Goal: Check status: Check status

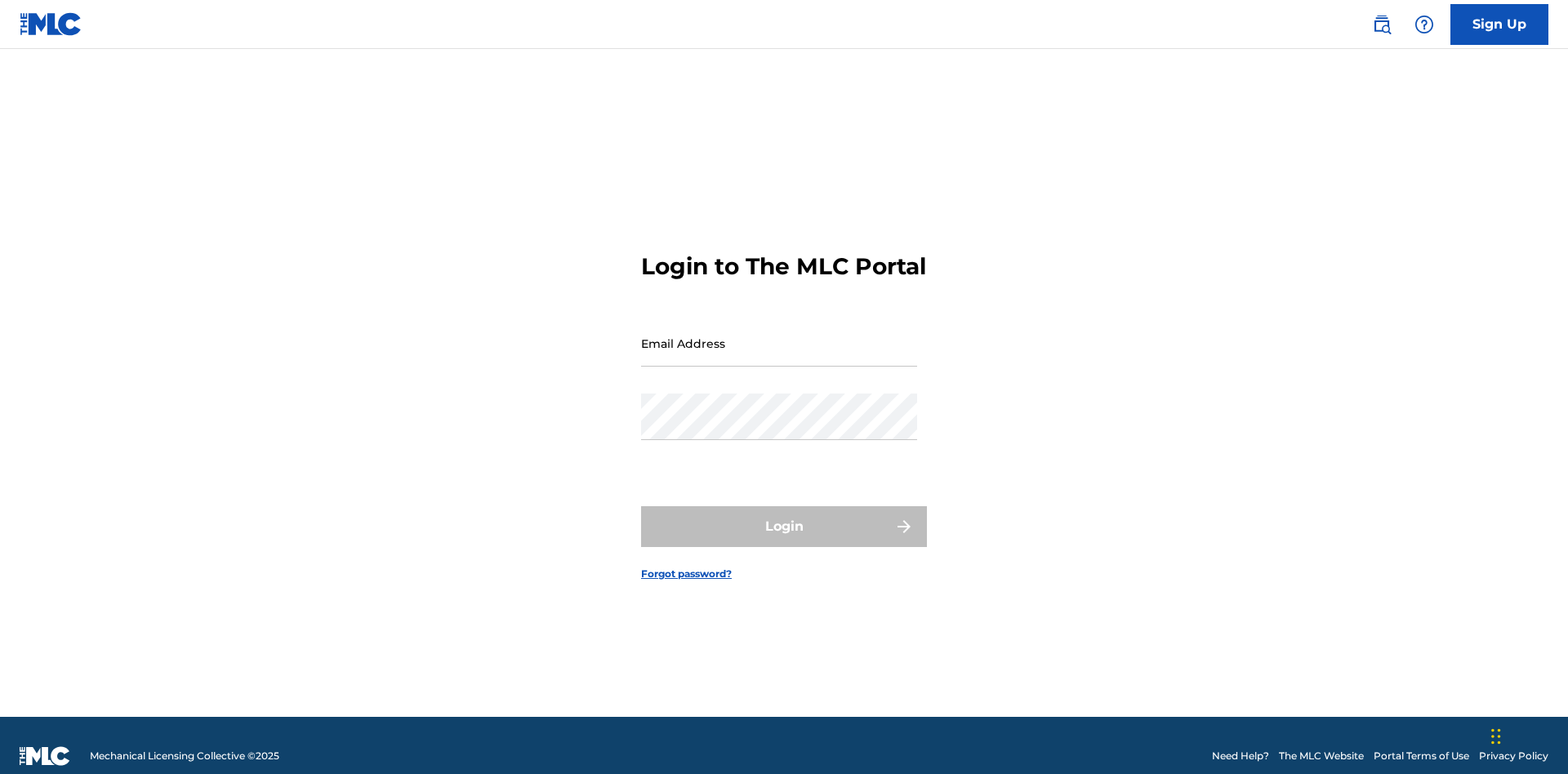
scroll to position [22, 0]
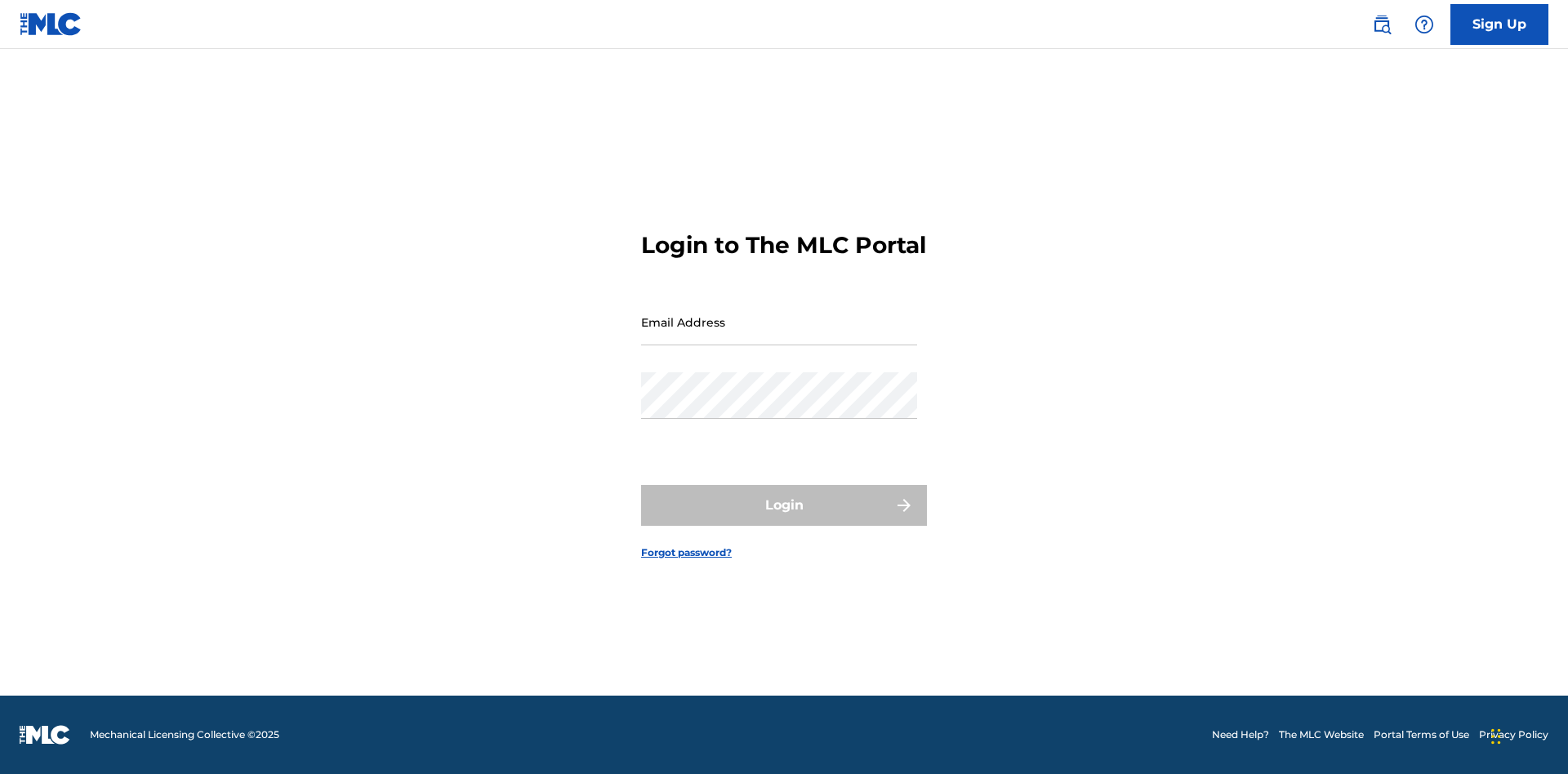
click at [779, 336] on input "Email Address" at bounding box center [779, 322] width 276 height 46
type input "[EMAIL_ADDRESS][DOMAIN_NAME]"
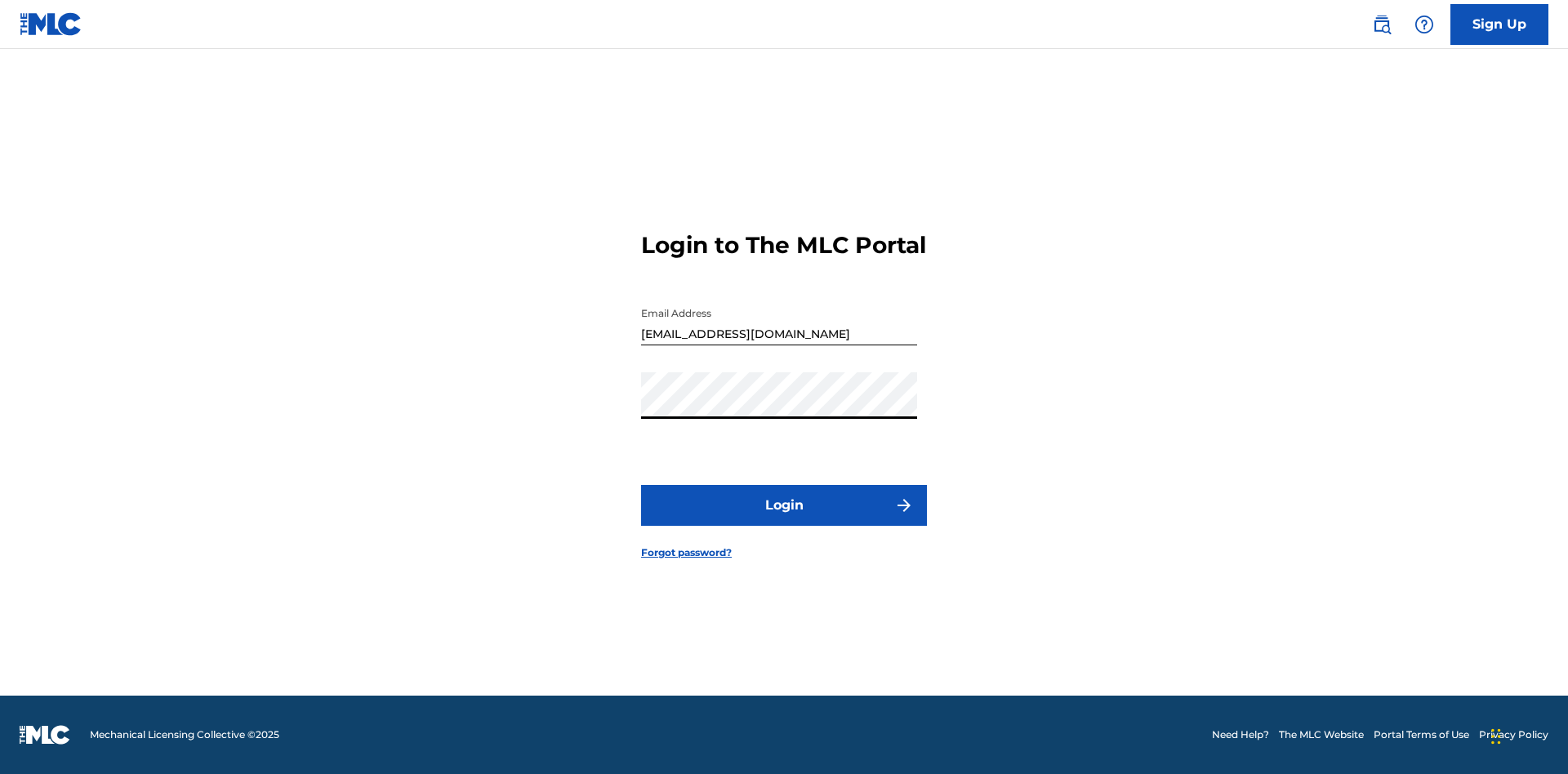
click at [784, 519] on button "Login" at bounding box center [784, 504] width 285 height 41
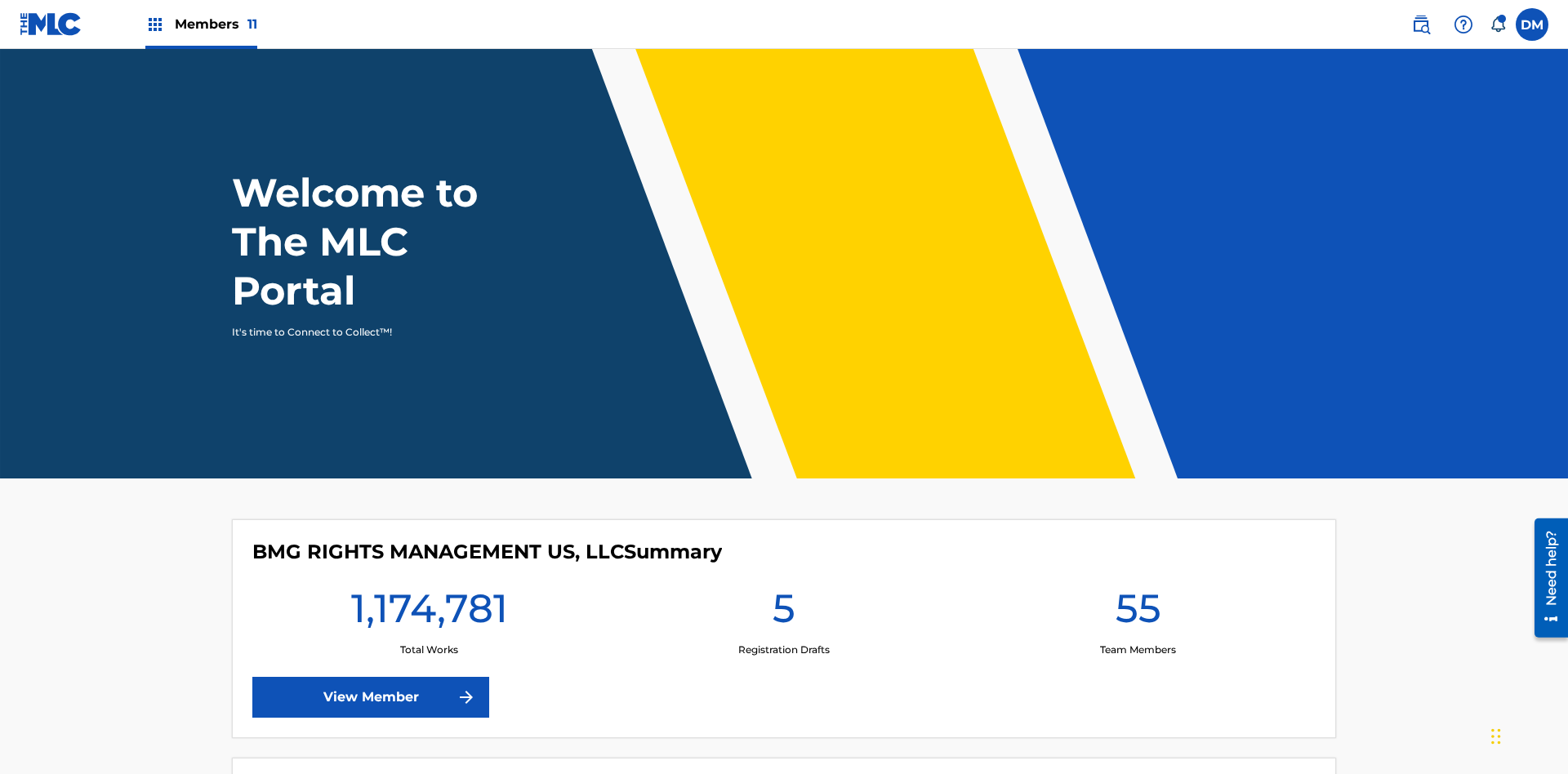
click at [201, 24] on span "Members 11" at bounding box center [216, 24] width 83 height 19
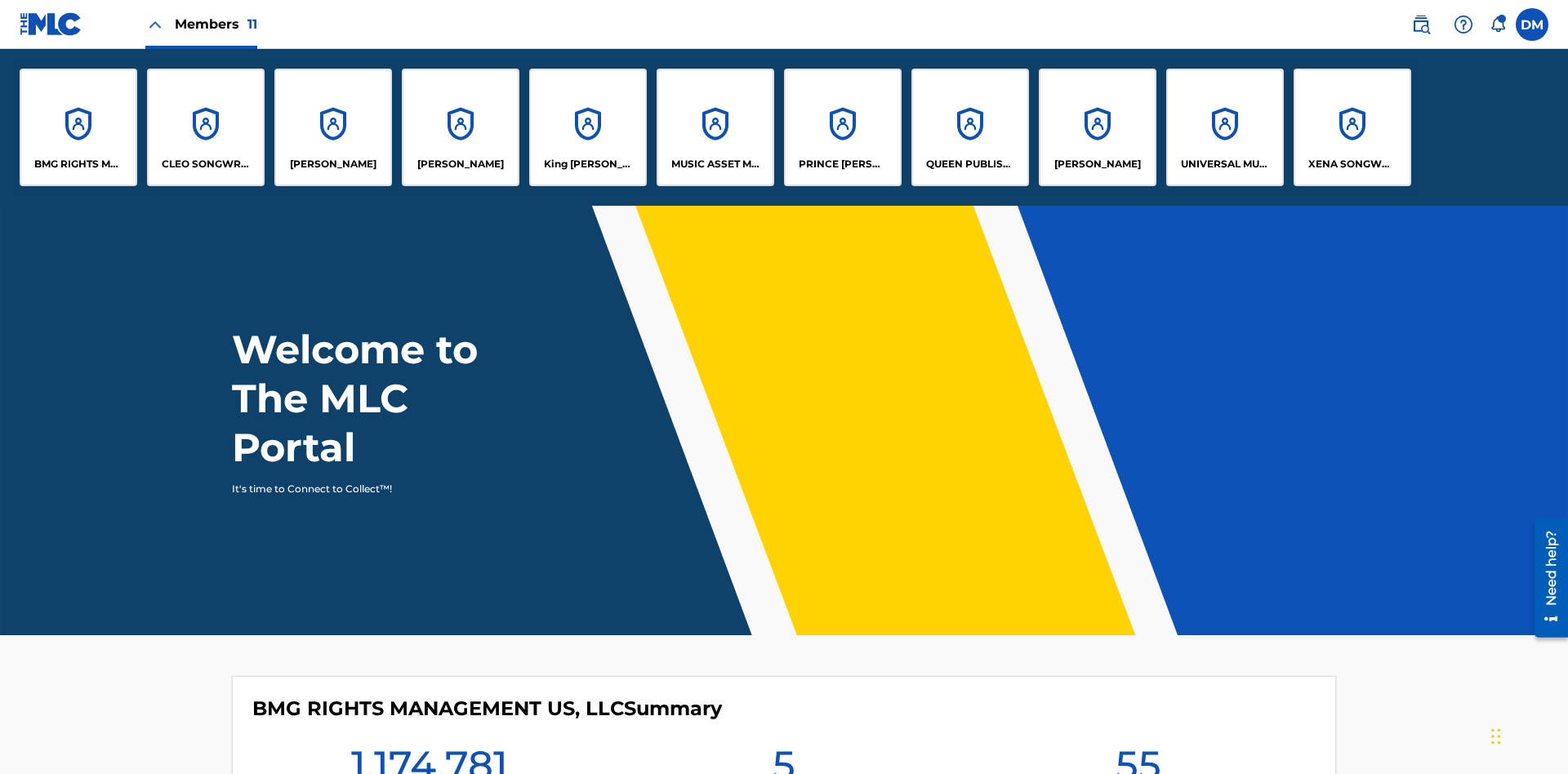
scroll to position [59, 0]
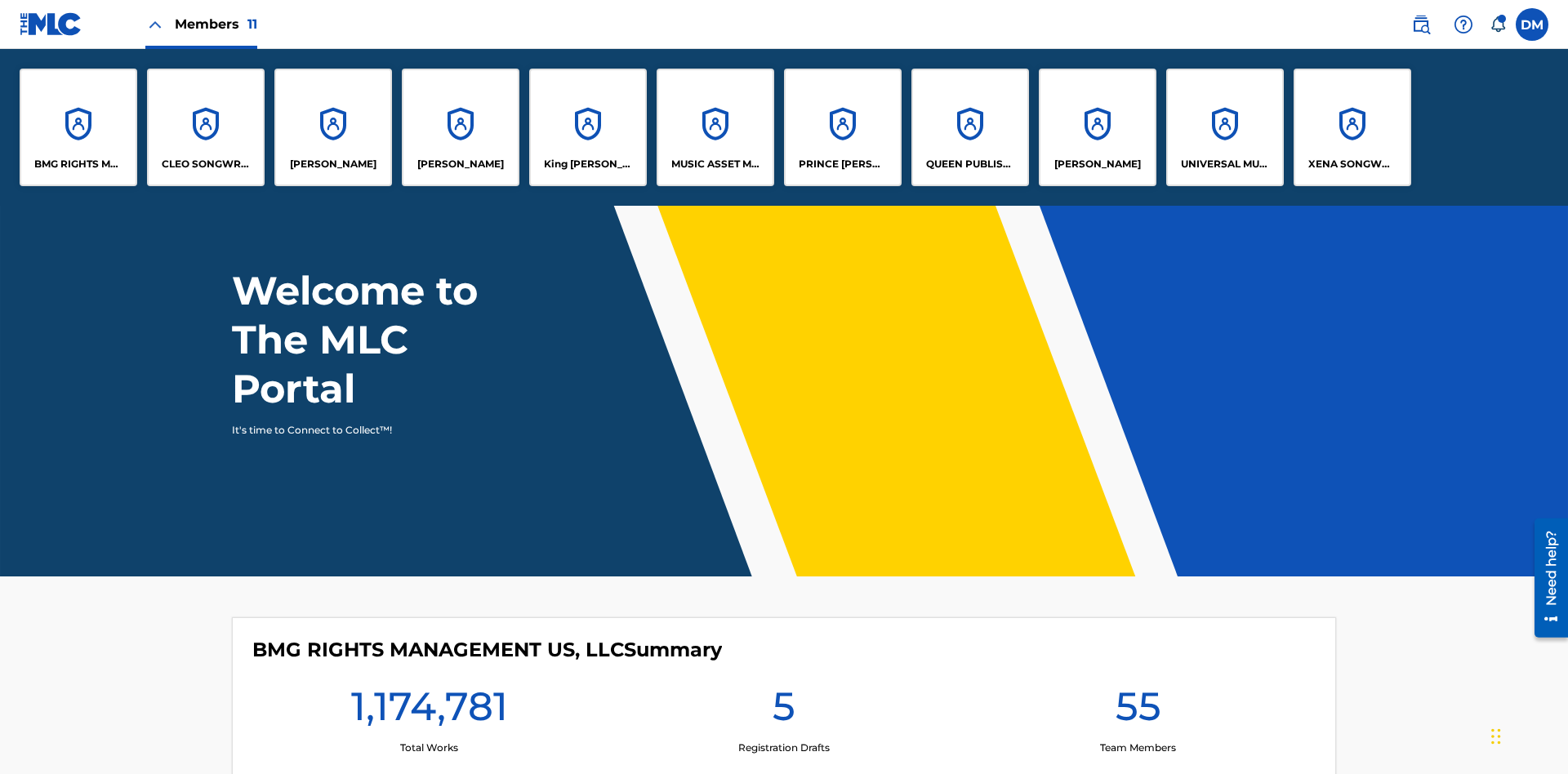
click at [1224, 164] on p "UNIVERSAL MUSIC PUB GROUP" at bounding box center [1225, 164] width 89 height 15
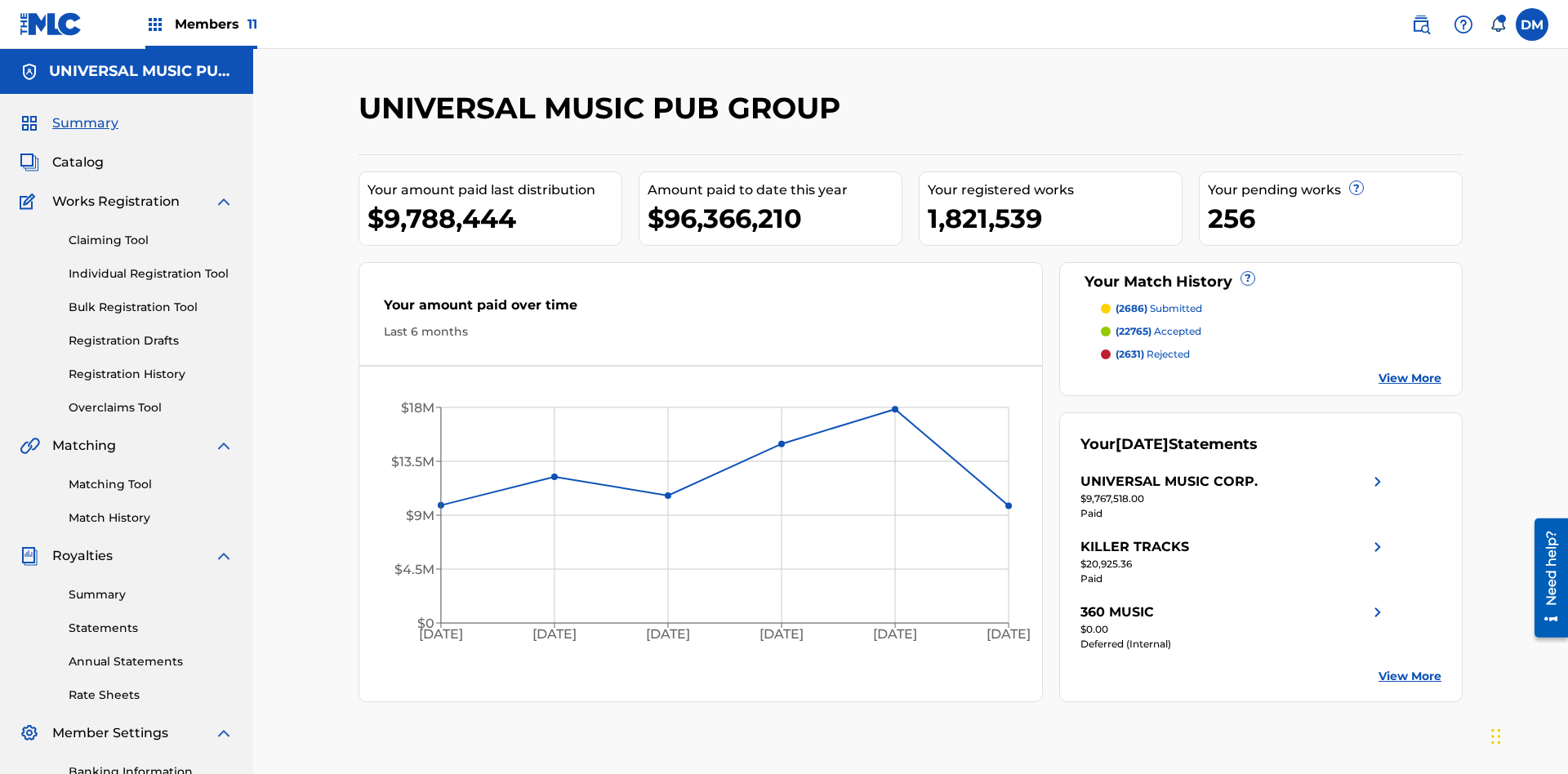
scroll to position [238, 0]
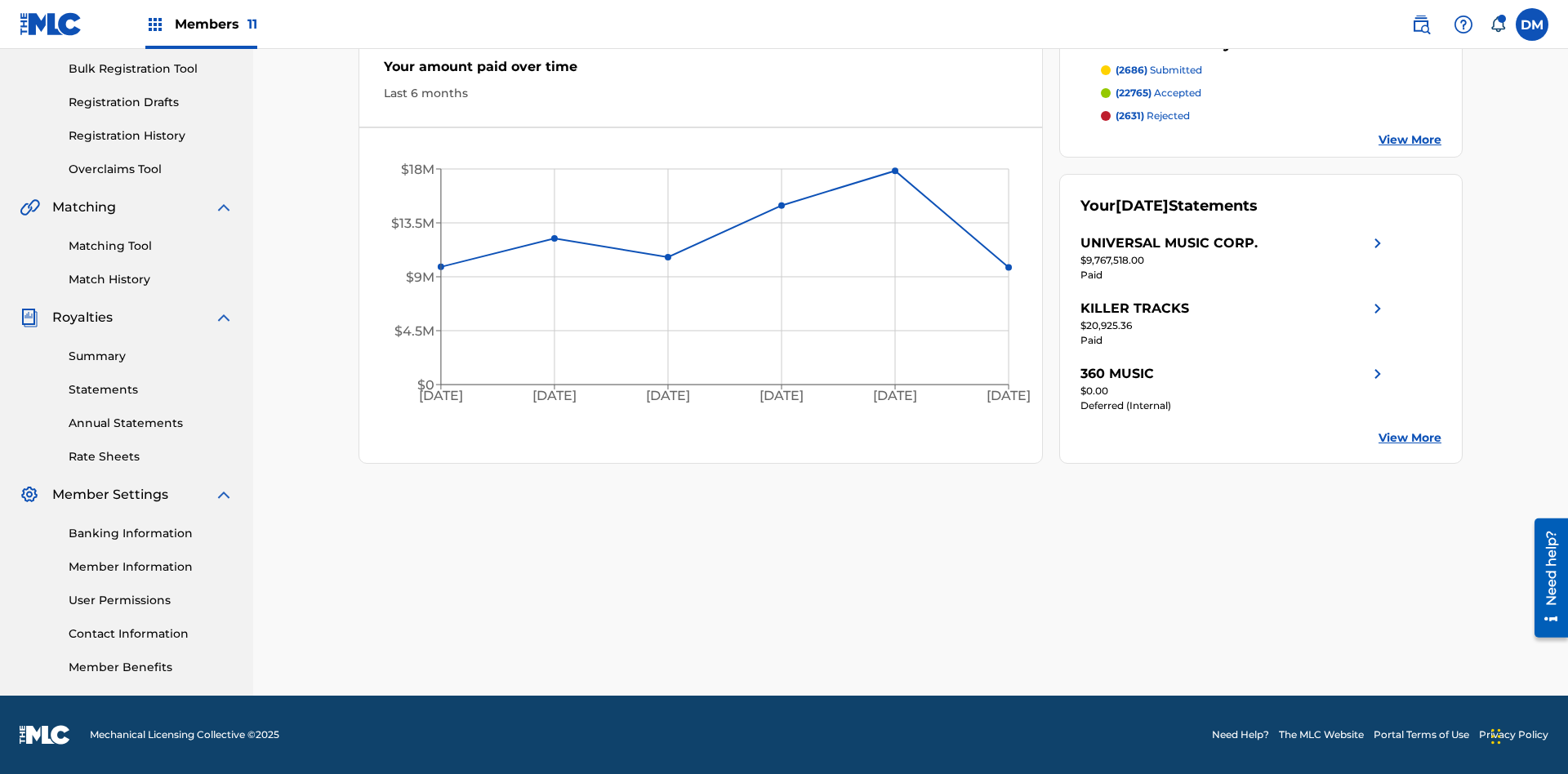
click at [151, 136] on link "Registration History" at bounding box center [151, 136] width 165 height 17
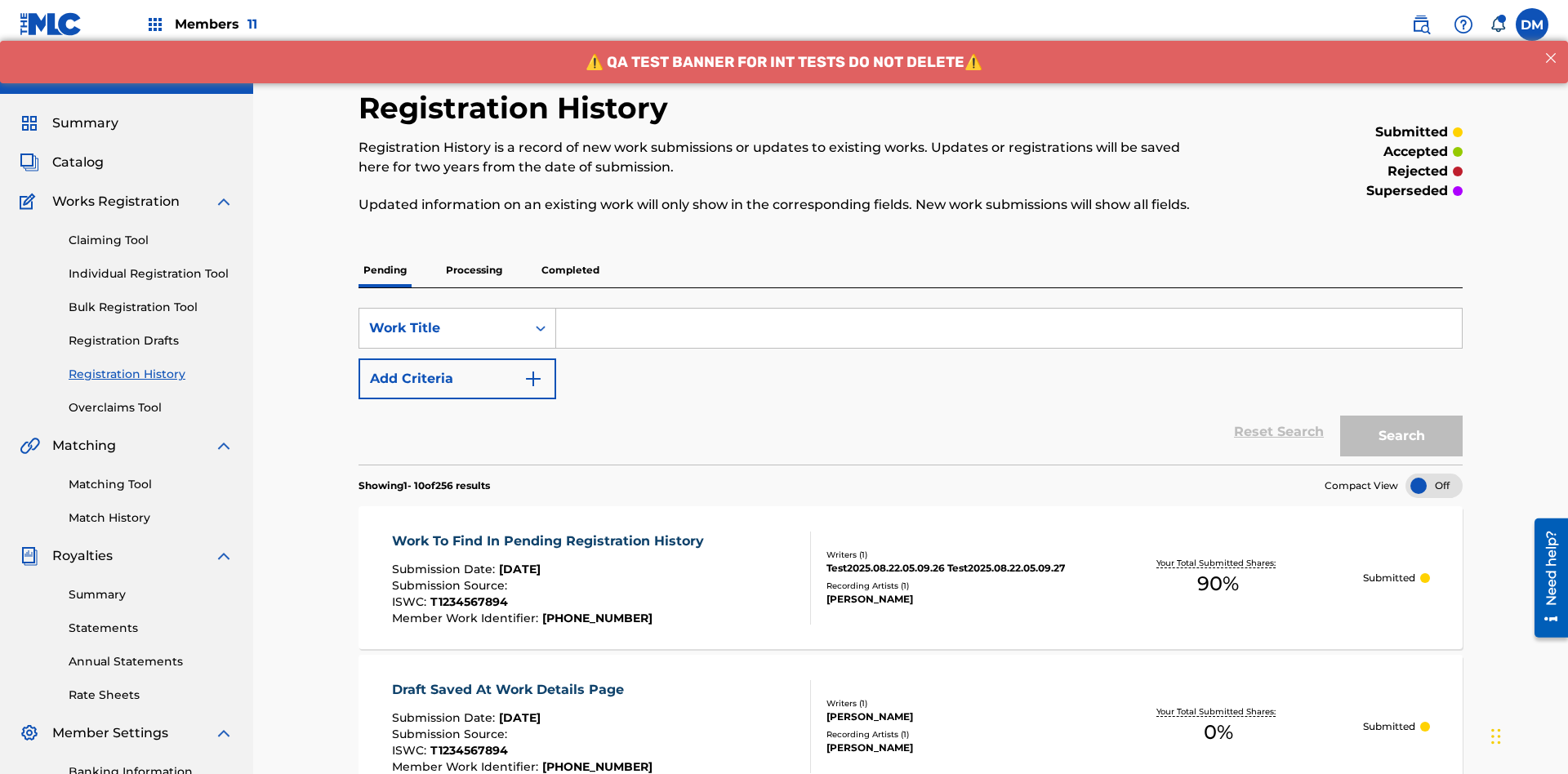
scroll to position [375, 0]
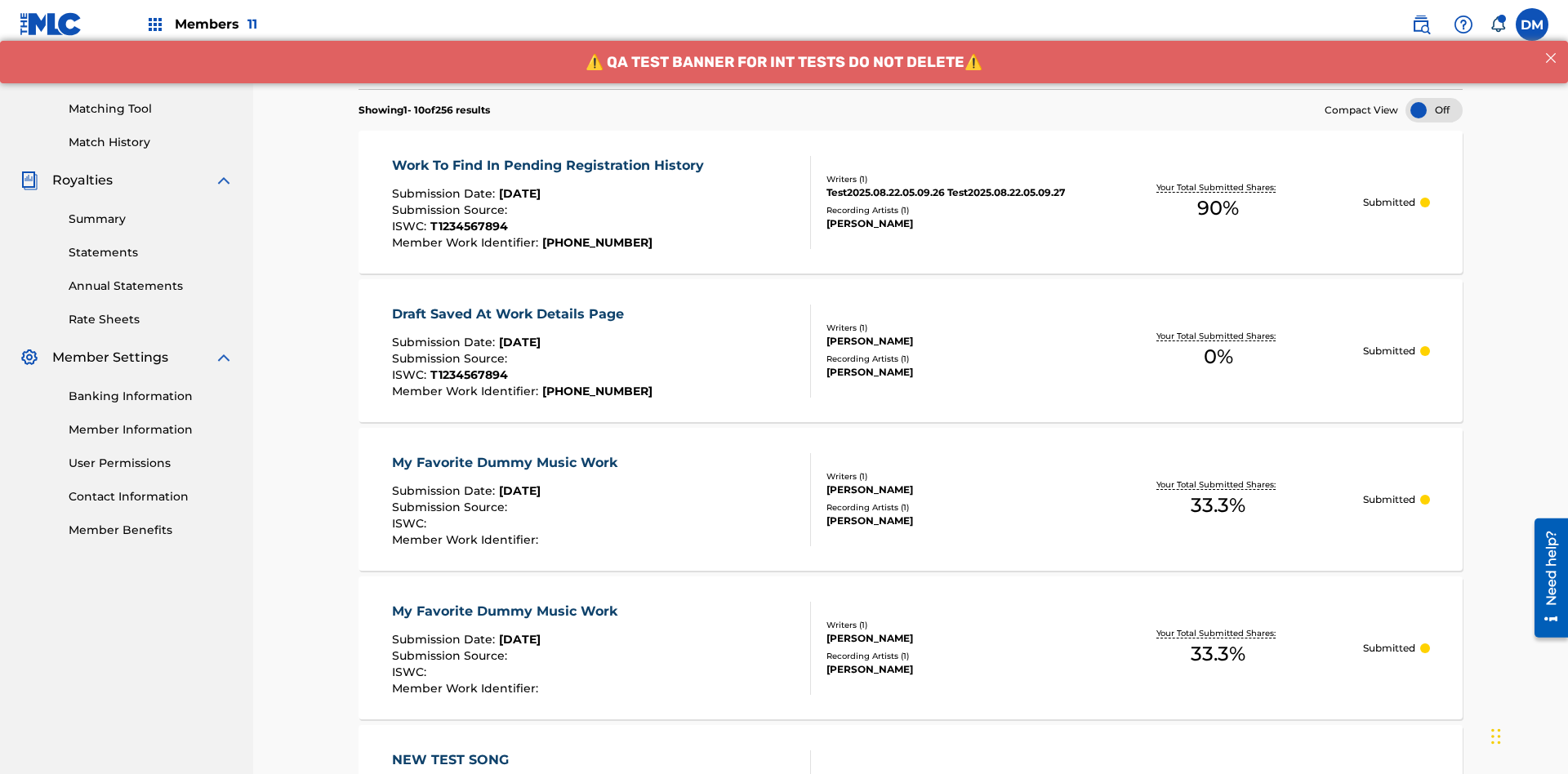
click at [1434, 110] on div at bounding box center [1433, 110] width 57 height 25
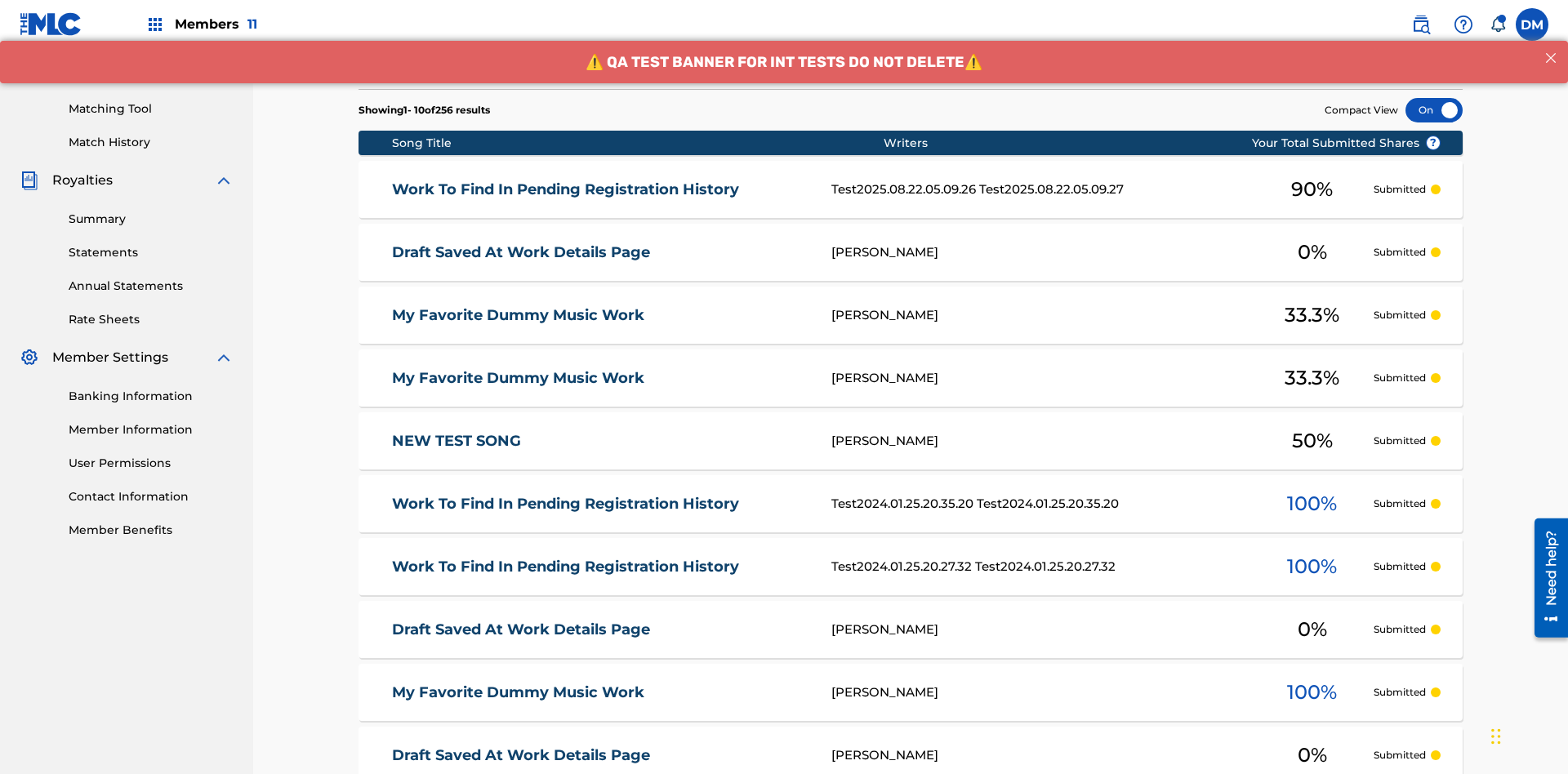
click at [1434, 110] on div at bounding box center [1433, 110] width 57 height 25
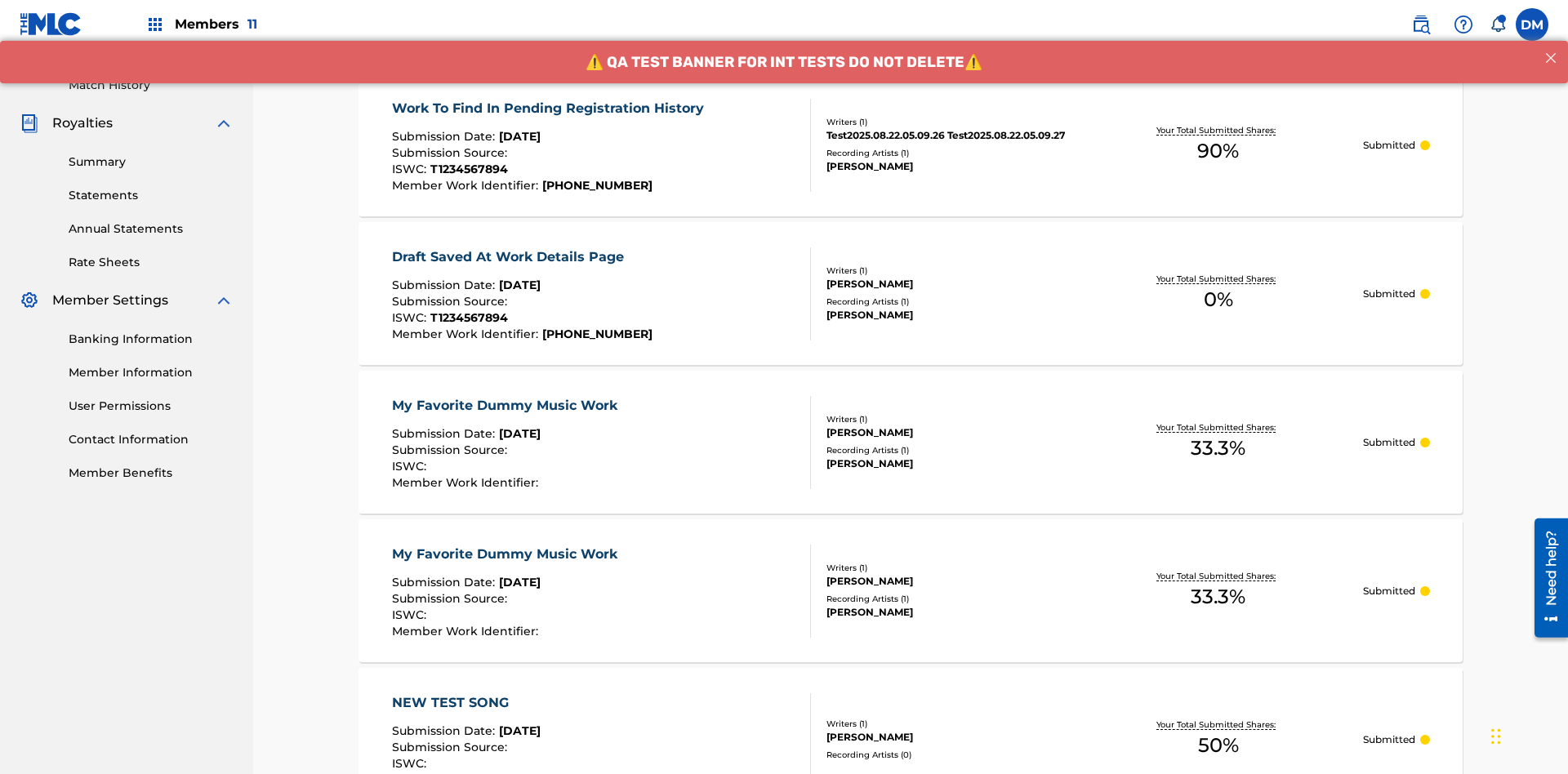
scroll to position [0, 0]
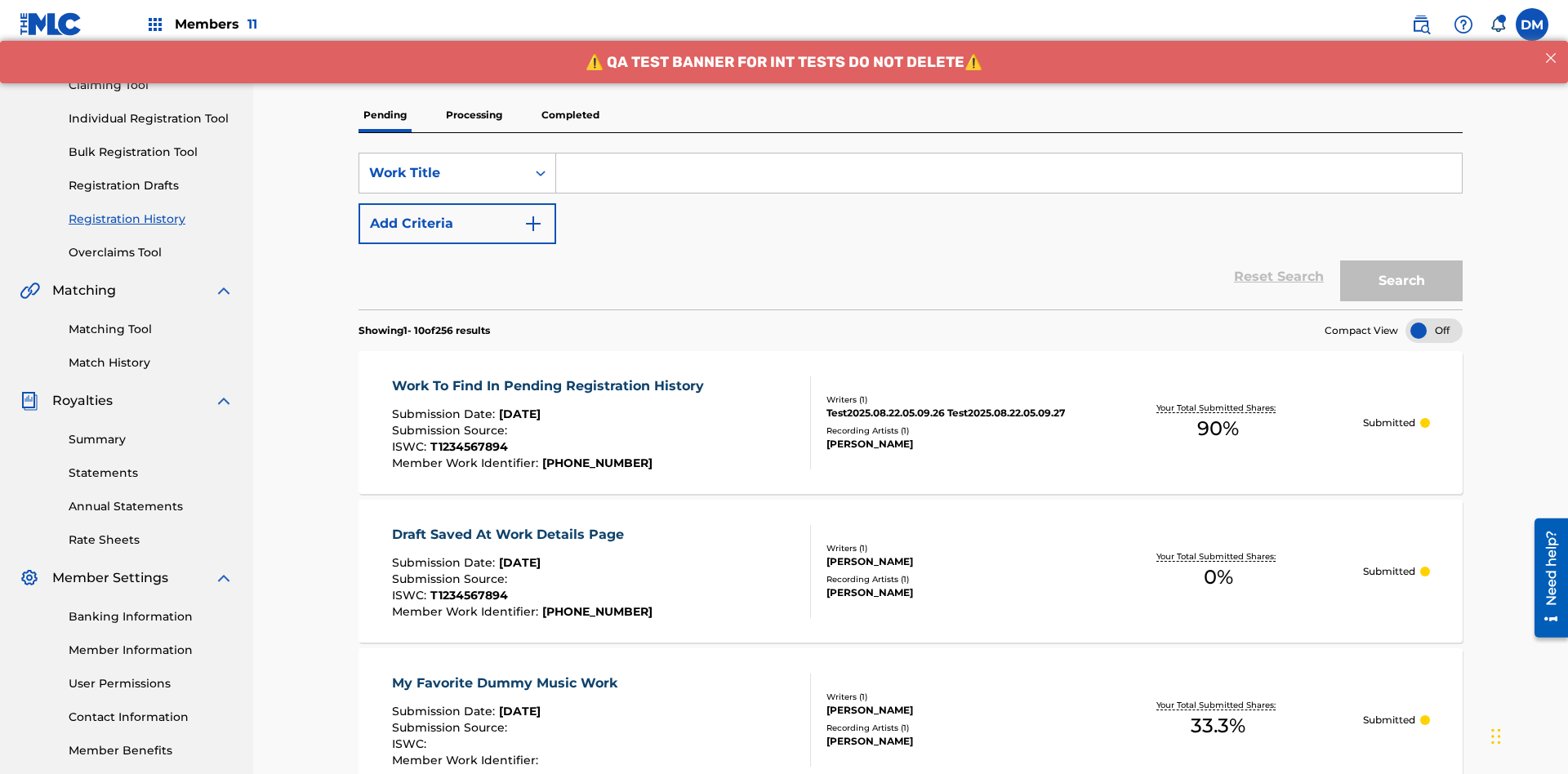
click at [473, 115] on p "Processing" at bounding box center [474, 114] width 66 height 34
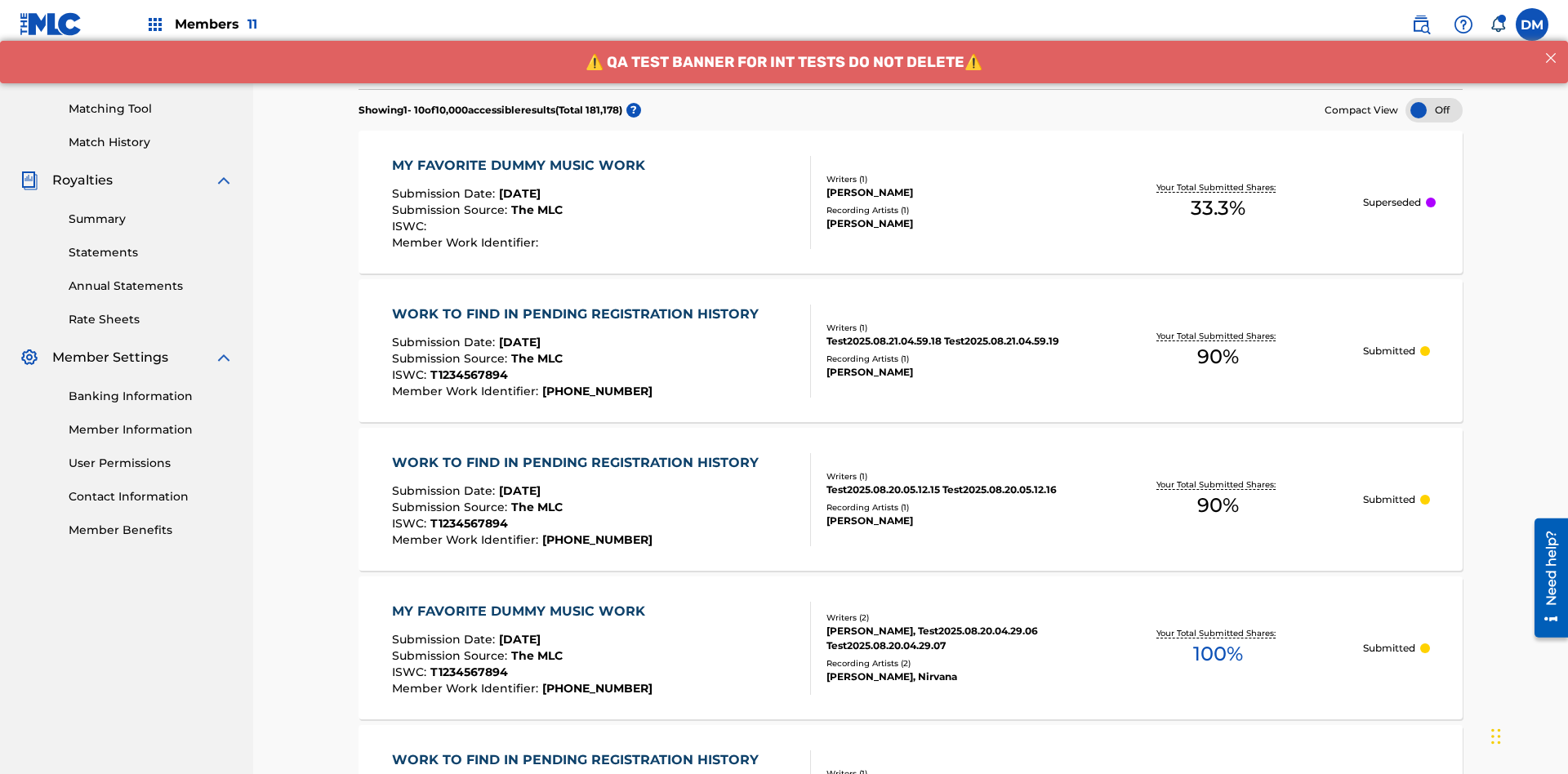
click at [1434, 110] on div at bounding box center [1433, 110] width 57 height 25
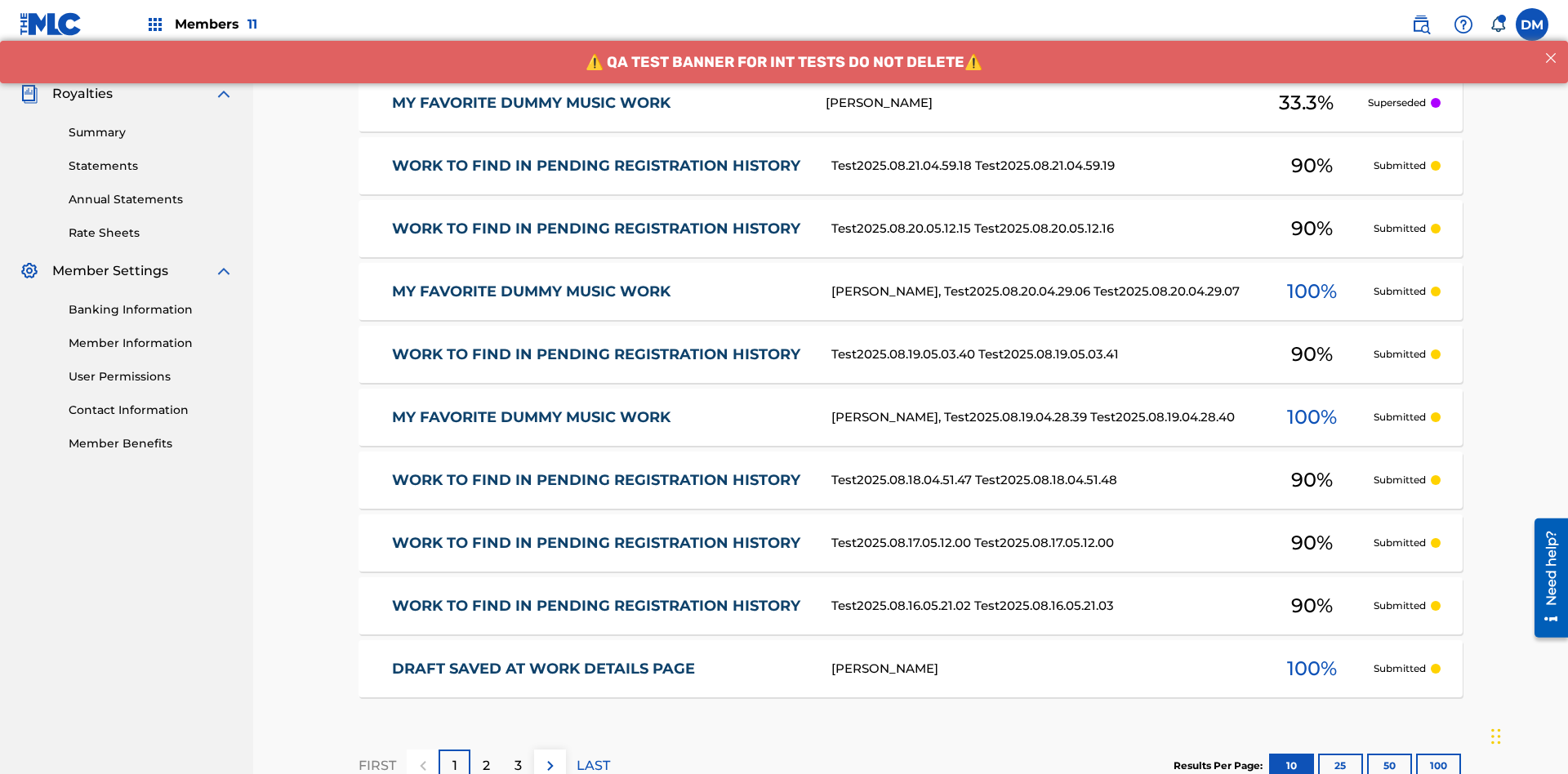
scroll to position [375, 0]
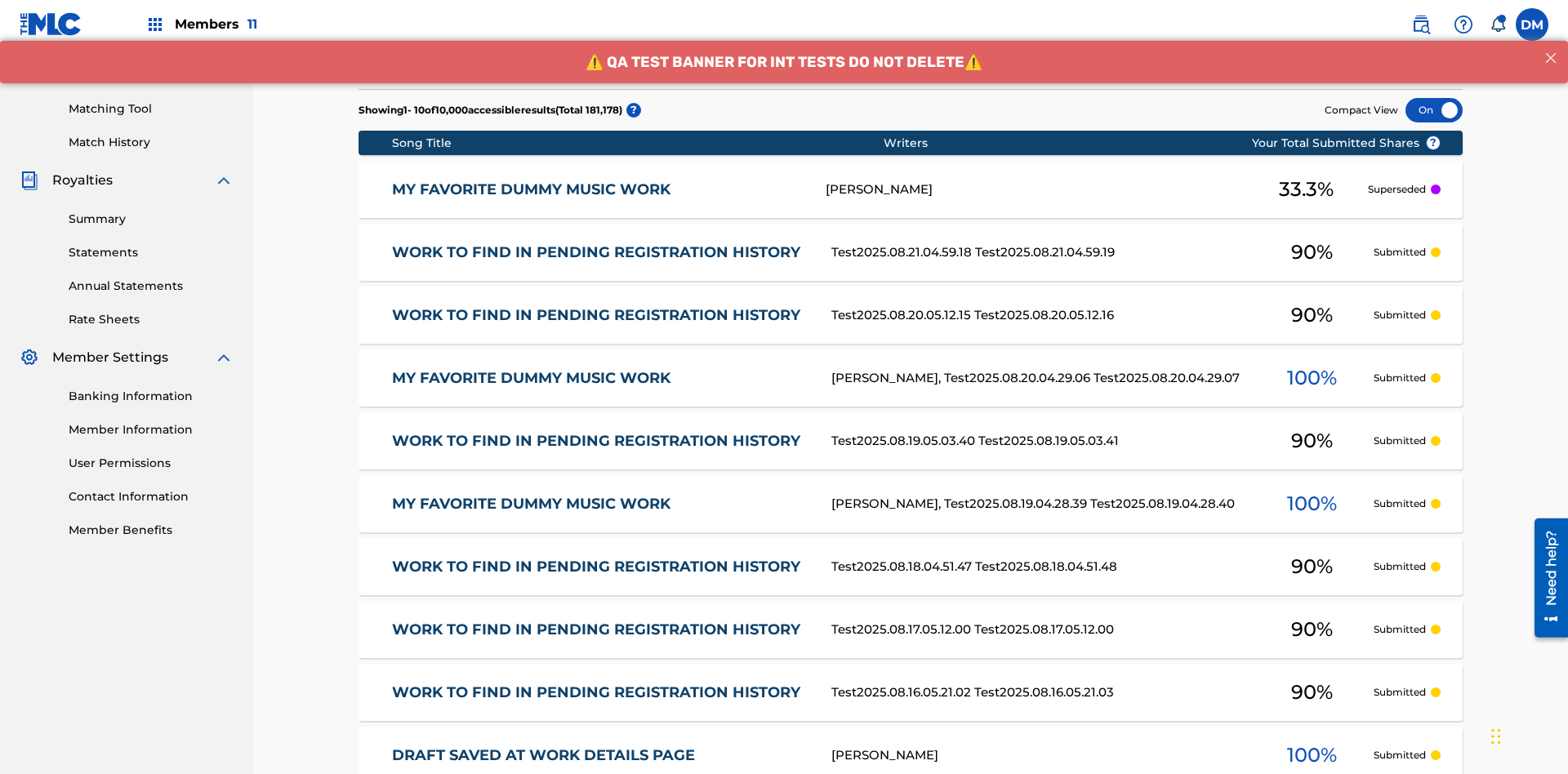
click at [1434, 110] on div at bounding box center [1433, 110] width 57 height 25
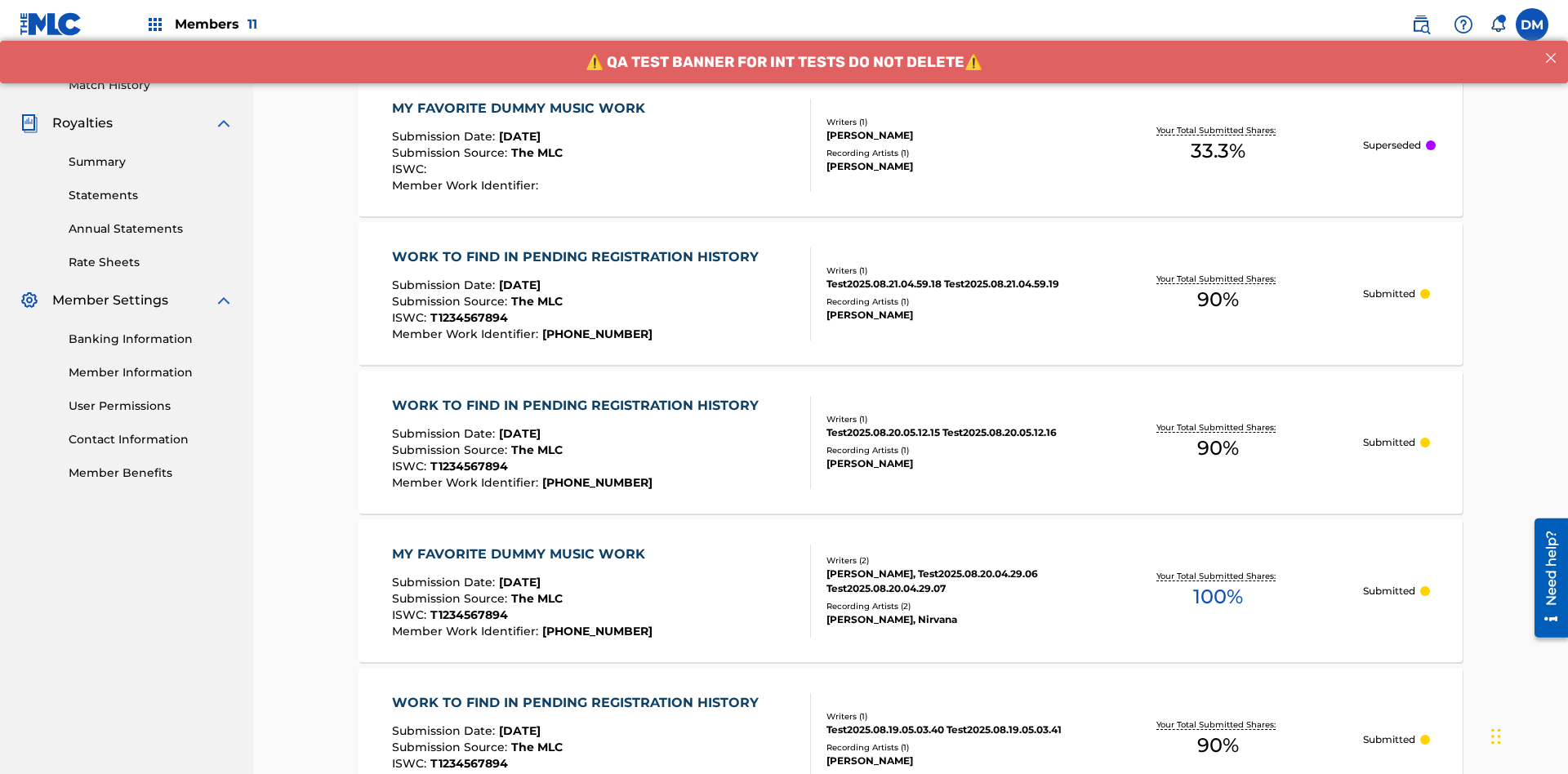
scroll to position [463, 0]
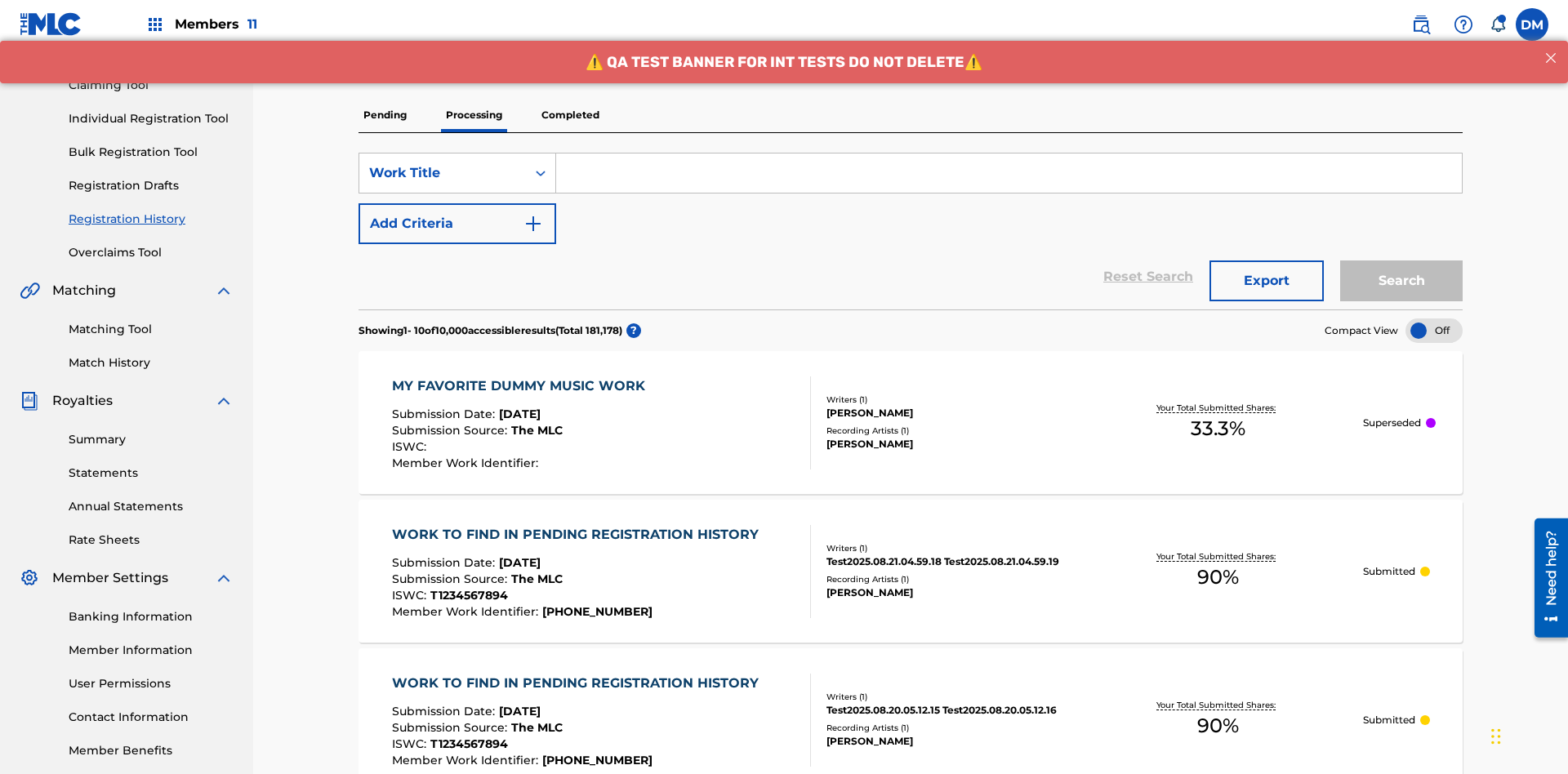
click at [570, 115] on p "Completed" at bounding box center [570, 114] width 68 height 34
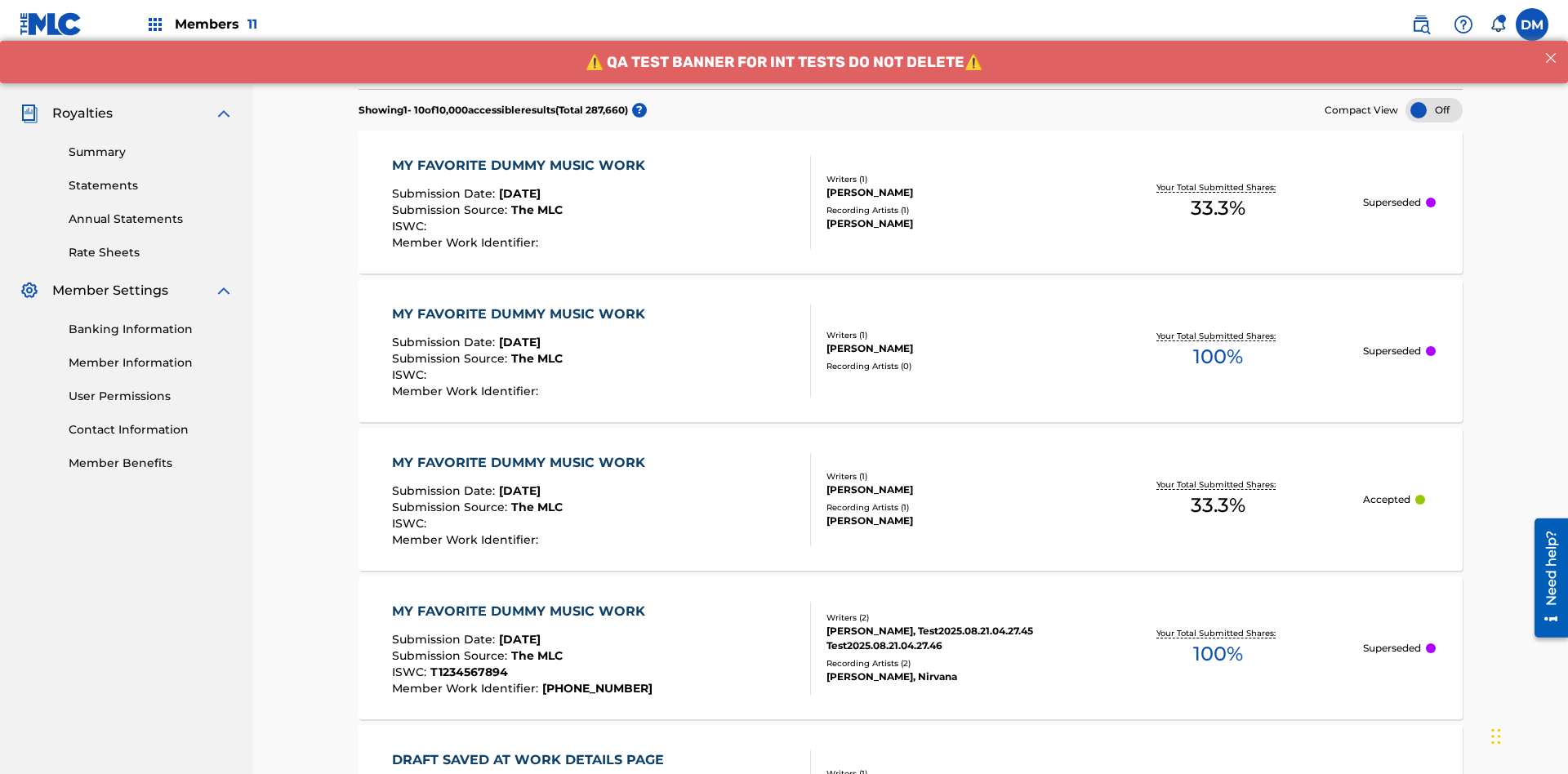
click at [1434, 110] on div at bounding box center [1433, 110] width 57 height 25
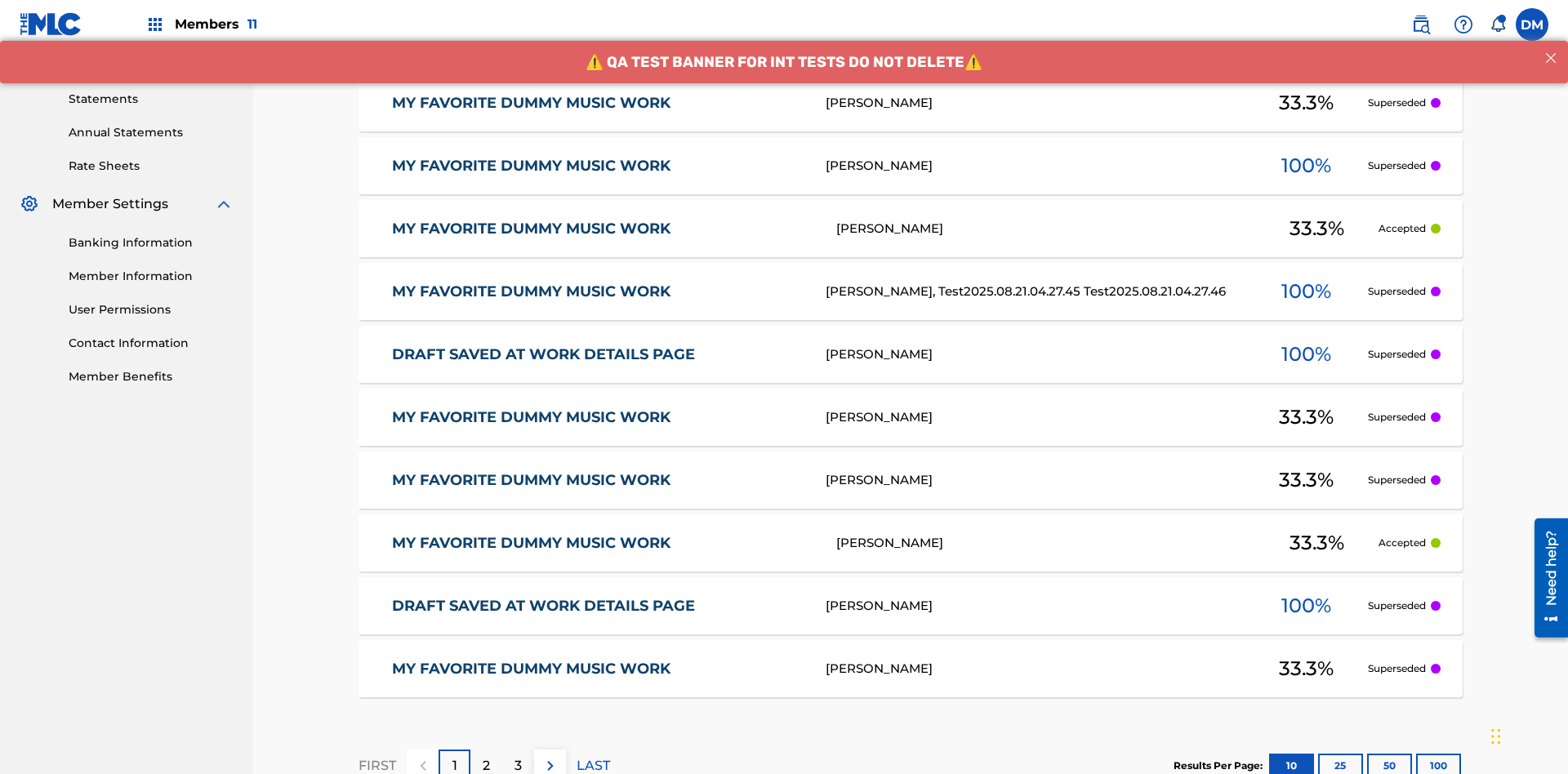
scroll to position [442, 0]
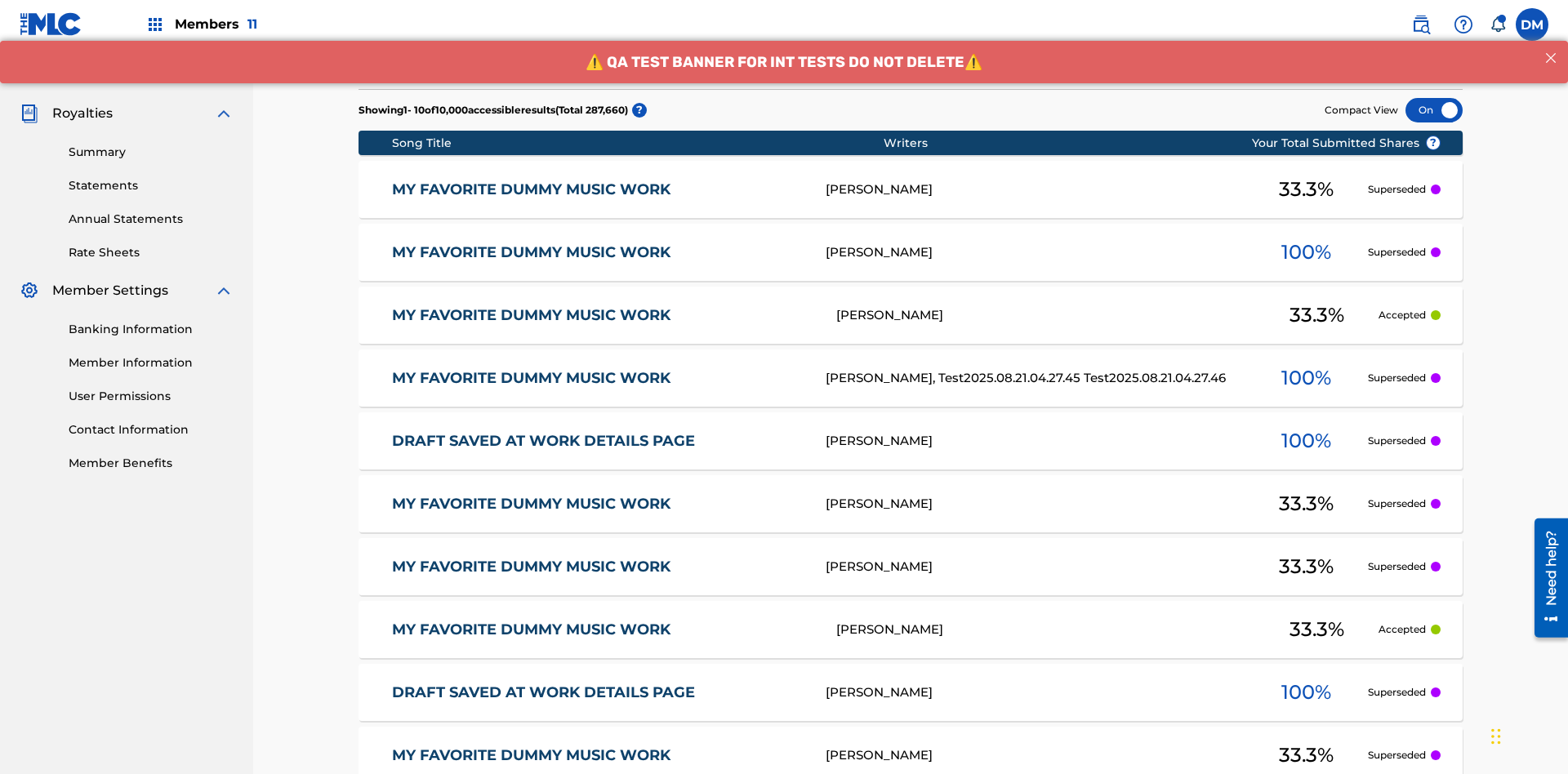
click at [1434, 110] on div at bounding box center [1433, 110] width 57 height 25
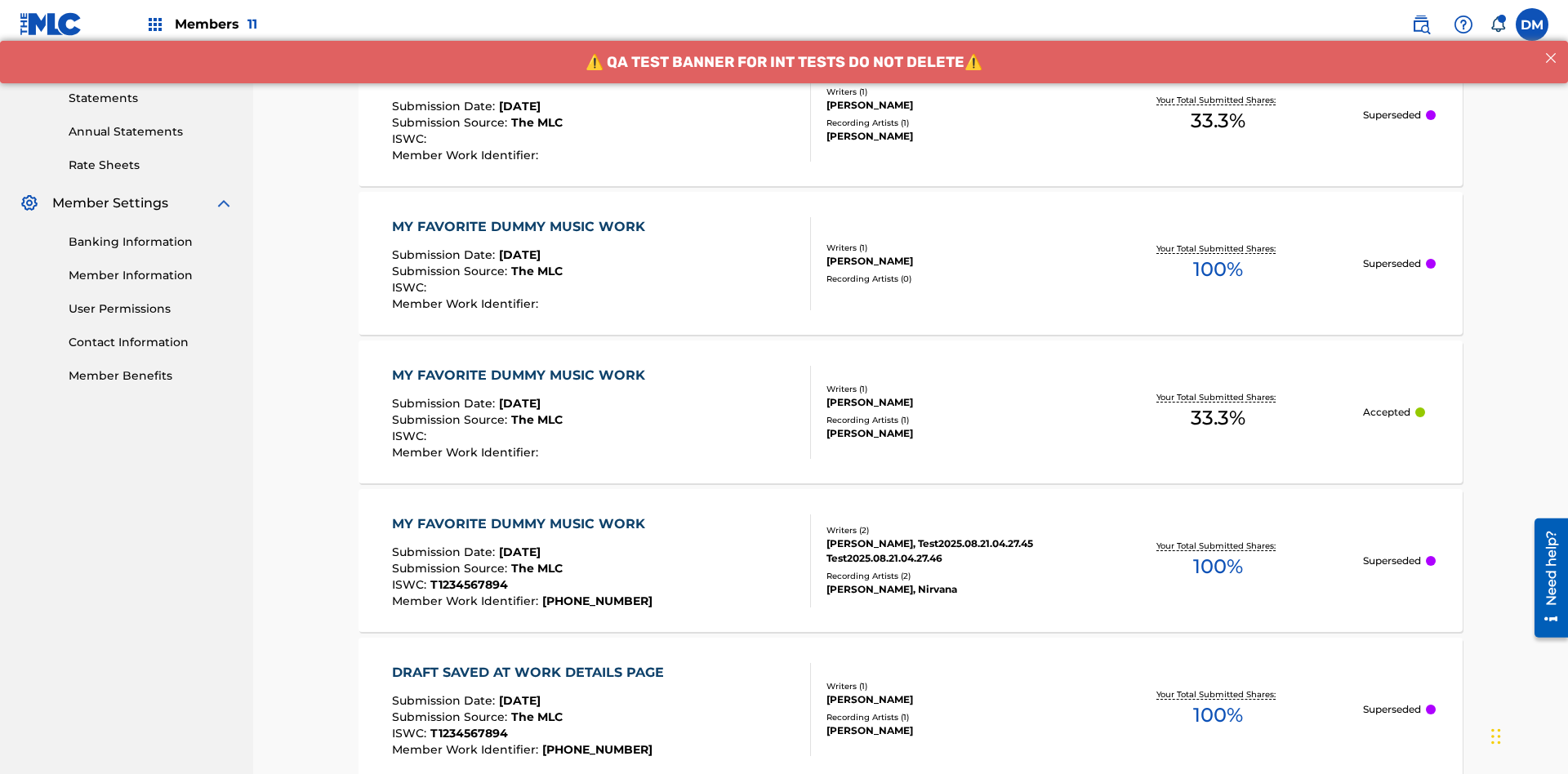
scroll to position [538, 0]
